Goal: Task Accomplishment & Management: Manage account settings

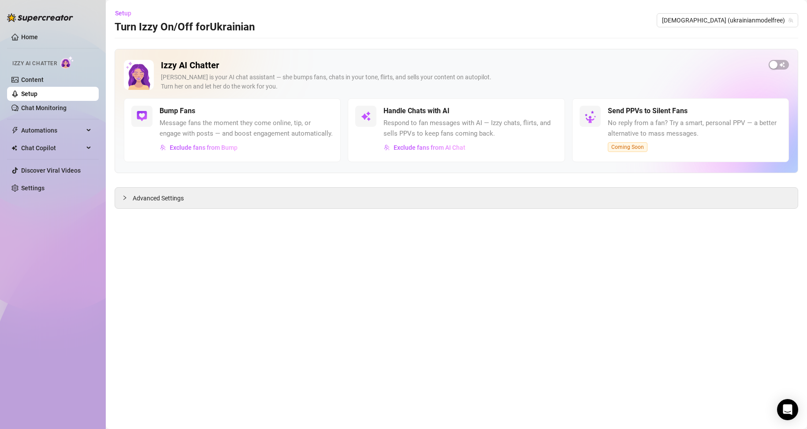
click at [37, 95] on link "Setup" at bounding box center [29, 93] width 16 height 7
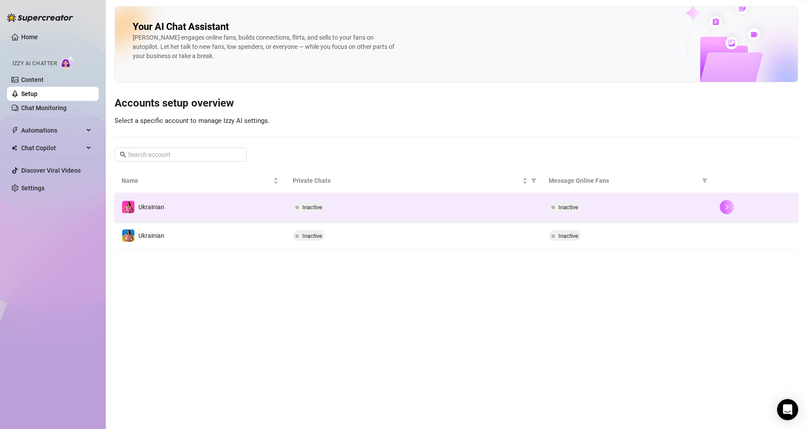
click at [728, 210] on icon "right" at bounding box center [727, 207] width 6 height 6
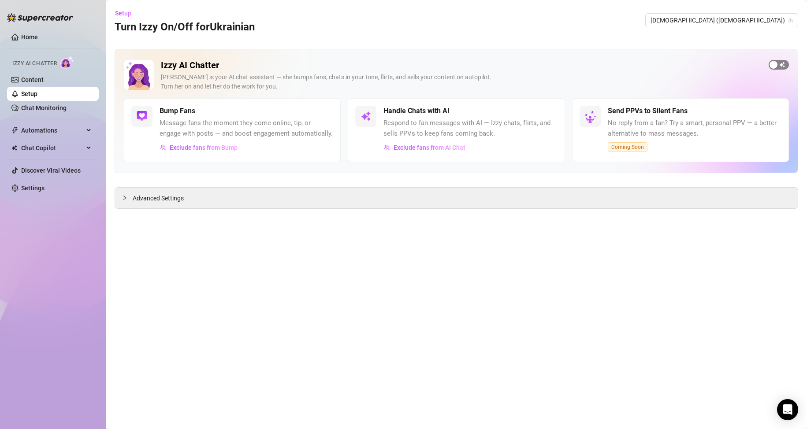
click at [780, 63] on span "button" at bounding box center [779, 65] width 20 height 10
click at [37, 90] on link "Setup" at bounding box center [29, 93] width 16 height 7
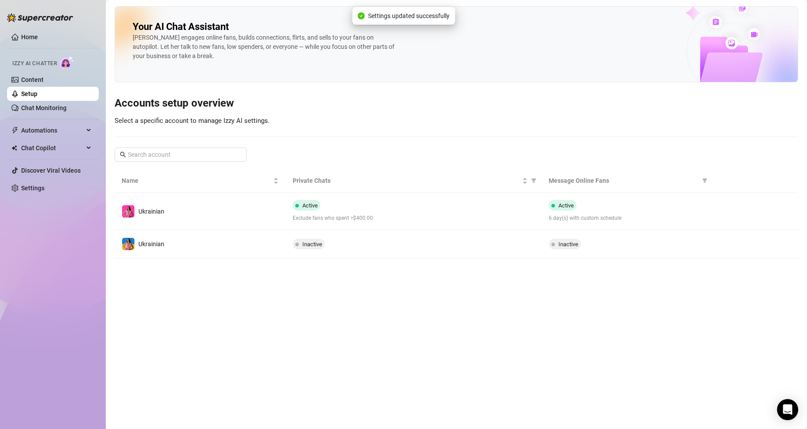
click at [729, 246] on icon "right" at bounding box center [727, 244] width 6 height 6
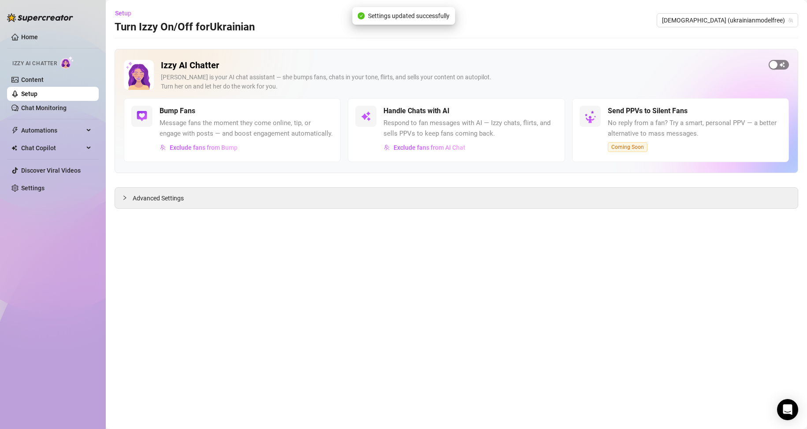
click at [785, 66] on span "button" at bounding box center [779, 65] width 20 height 10
click at [37, 91] on link "Setup" at bounding box center [29, 93] width 16 height 7
